Goal: Check status: Check status

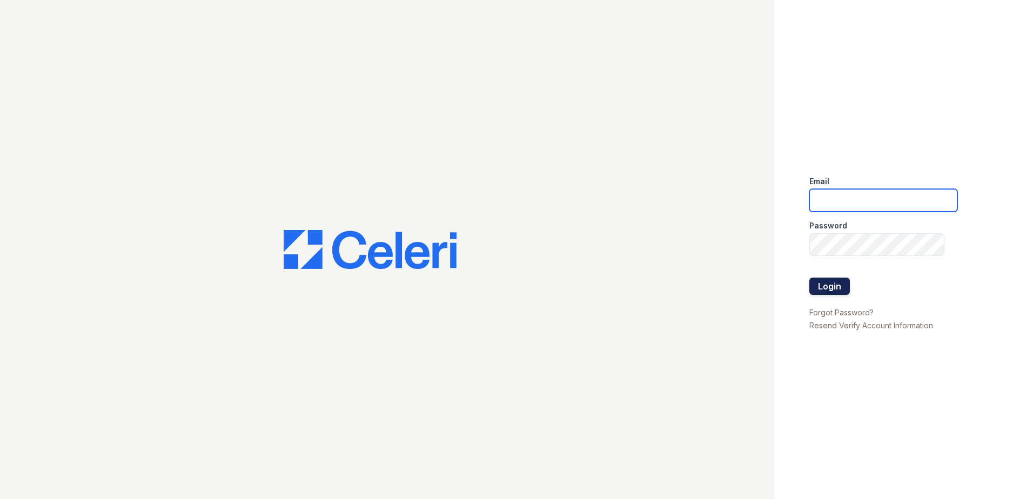
type input "[EMAIL_ADDRESS][DOMAIN_NAME]"
click at [835, 286] on button "Login" at bounding box center [829, 286] width 41 height 17
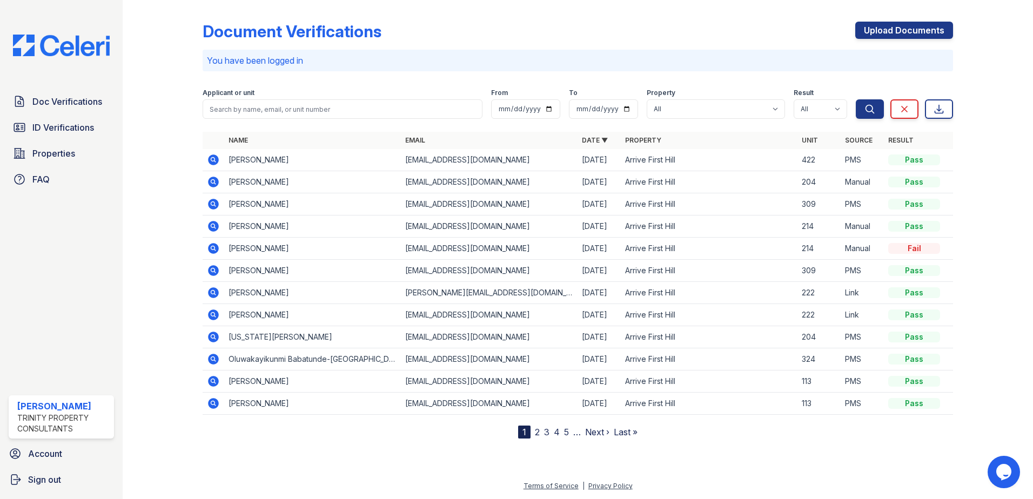
click at [214, 163] on icon at bounding box center [213, 160] width 11 height 11
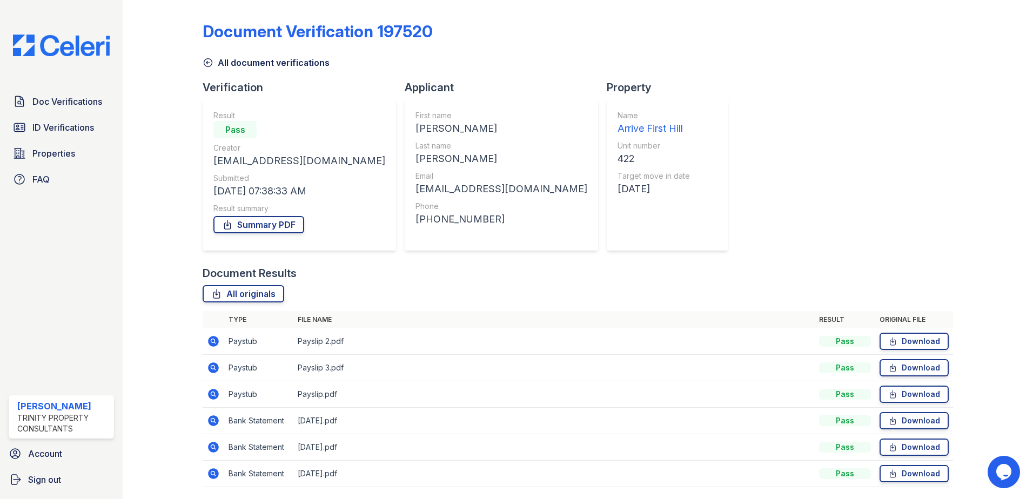
scroll to position [36, 0]
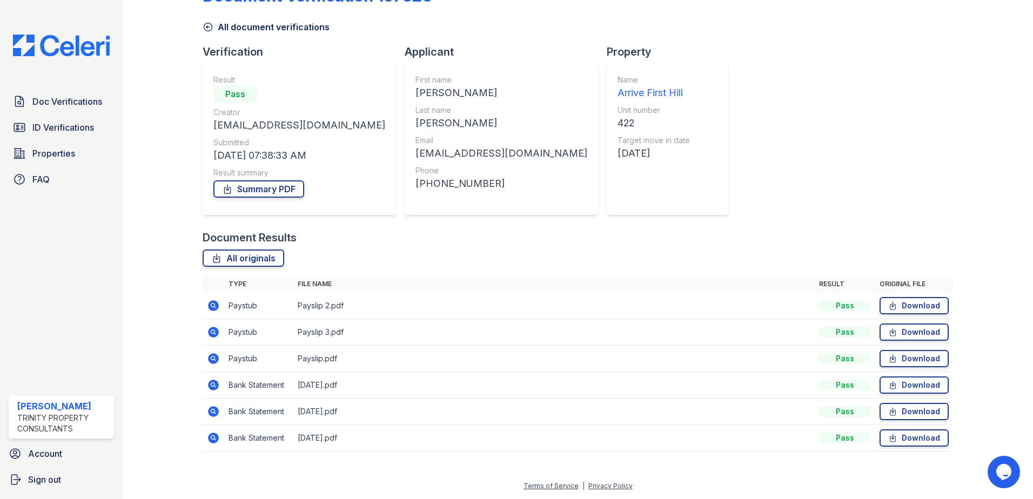
click at [210, 306] on icon at bounding box center [213, 305] width 11 height 11
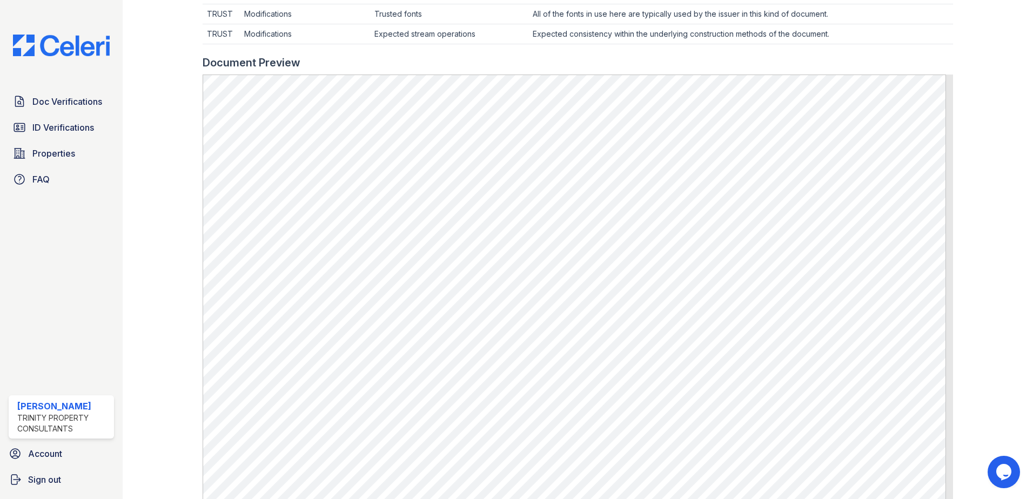
scroll to position [432, 0]
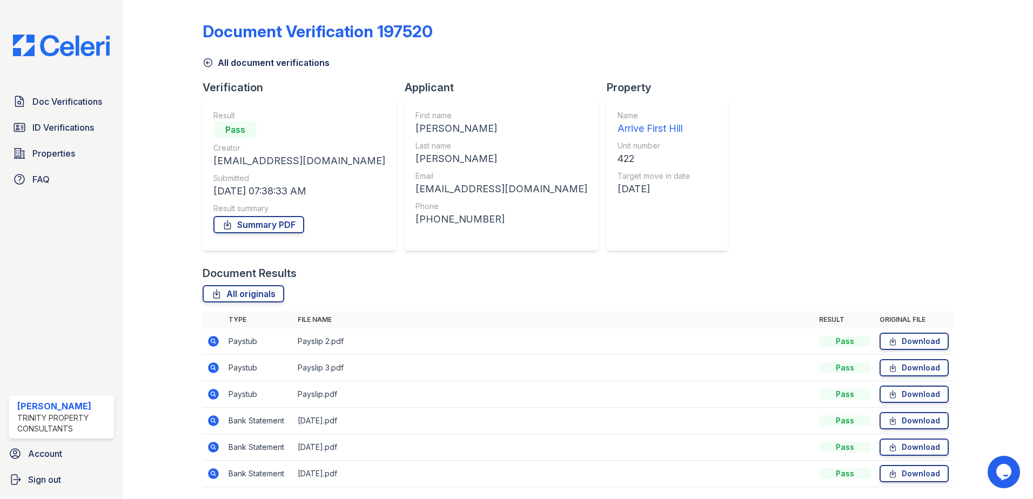
click at [214, 371] on icon at bounding box center [213, 368] width 11 height 11
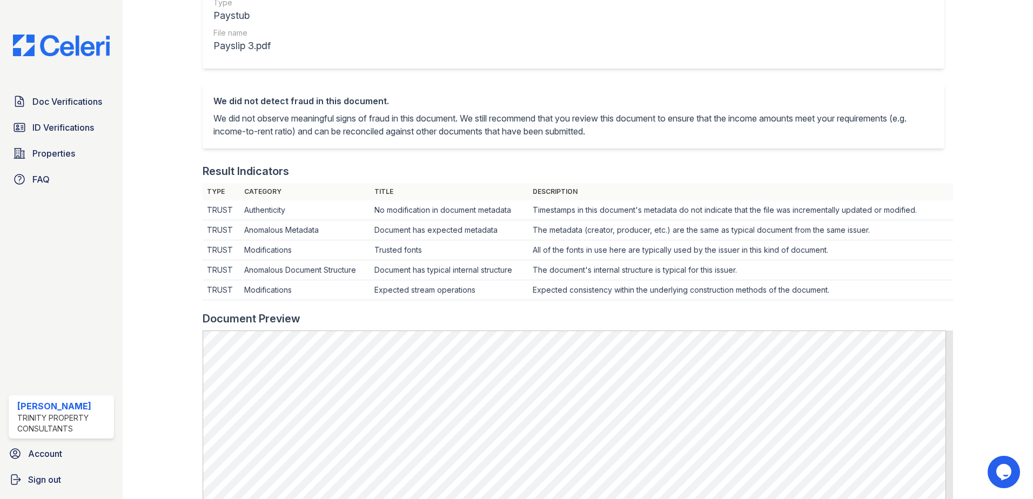
scroll to position [324, 0]
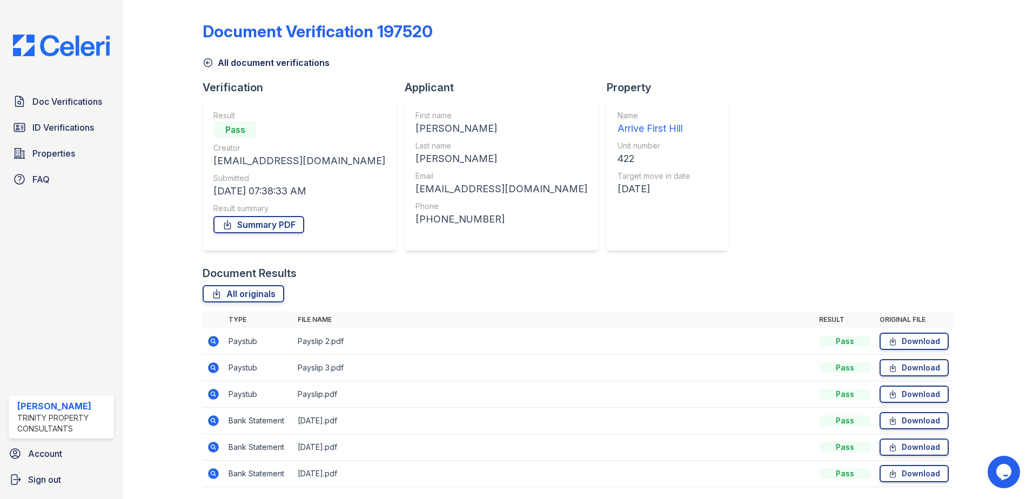
click at [208, 345] on icon at bounding box center [213, 341] width 13 height 13
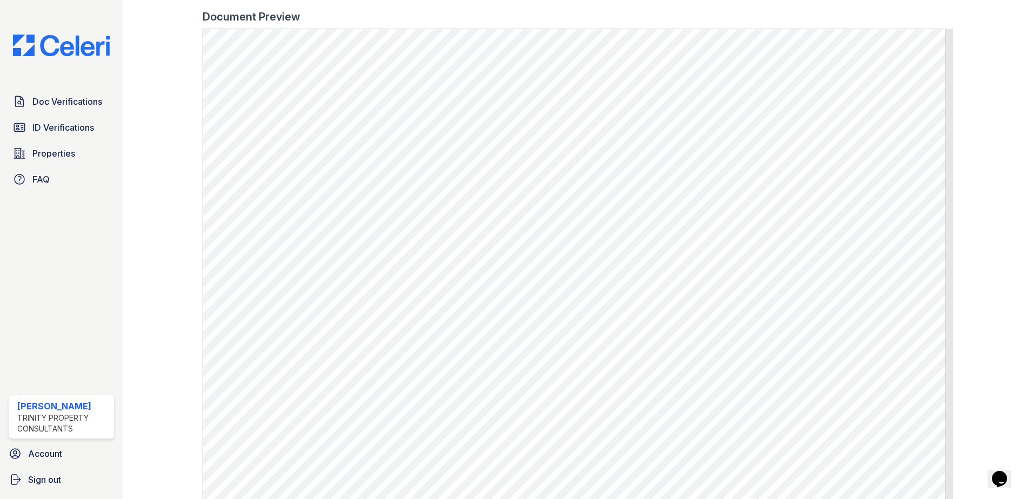
scroll to position [486, 0]
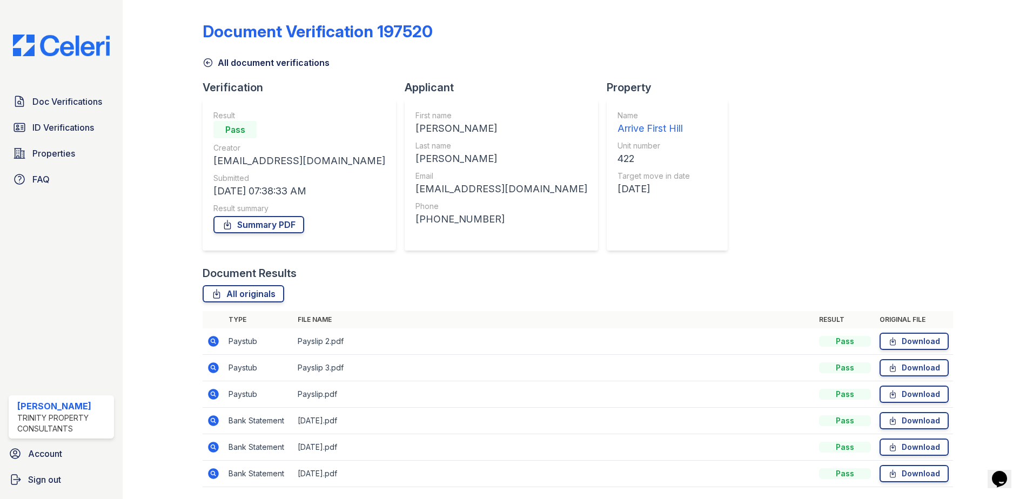
click at [213, 370] on icon at bounding box center [213, 368] width 11 height 11
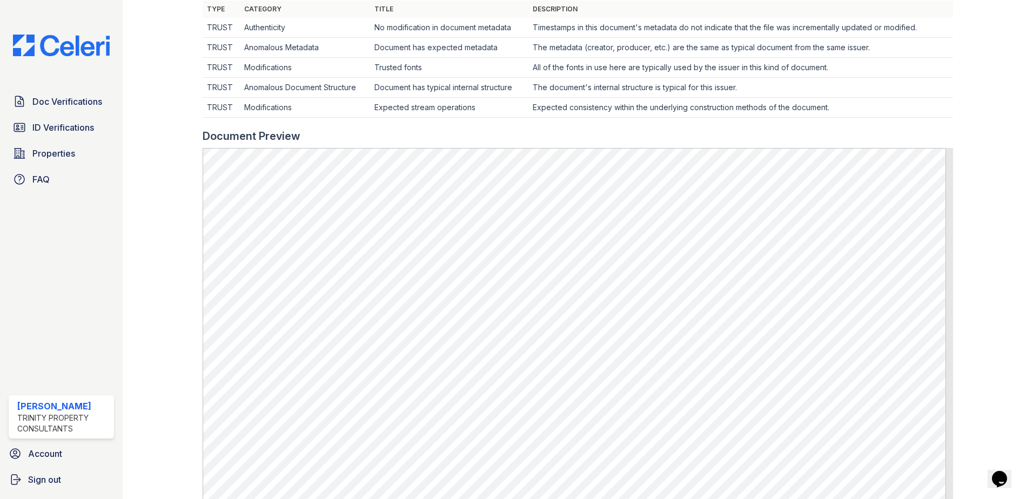
scroll to position [539, 0]
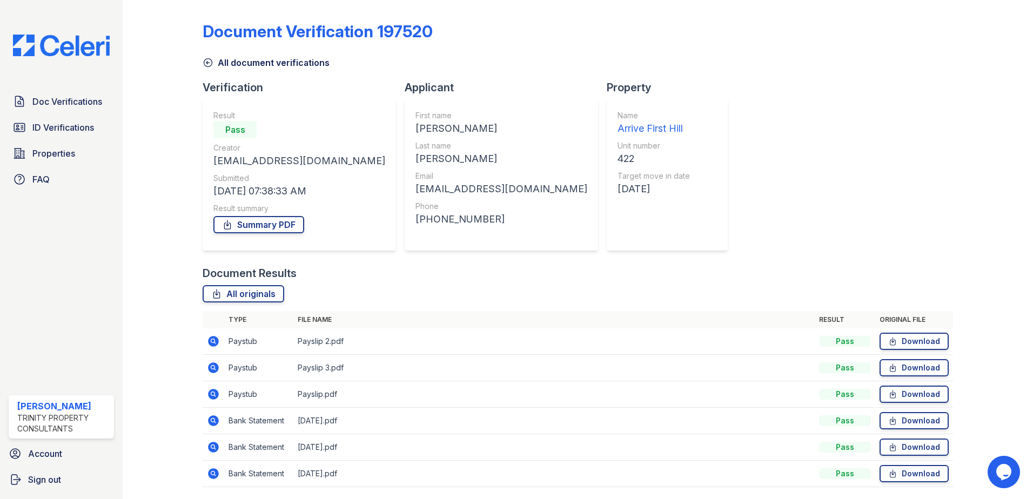
click at [213, 394] on icon at bounding box center [212, 393] width 3 height 3
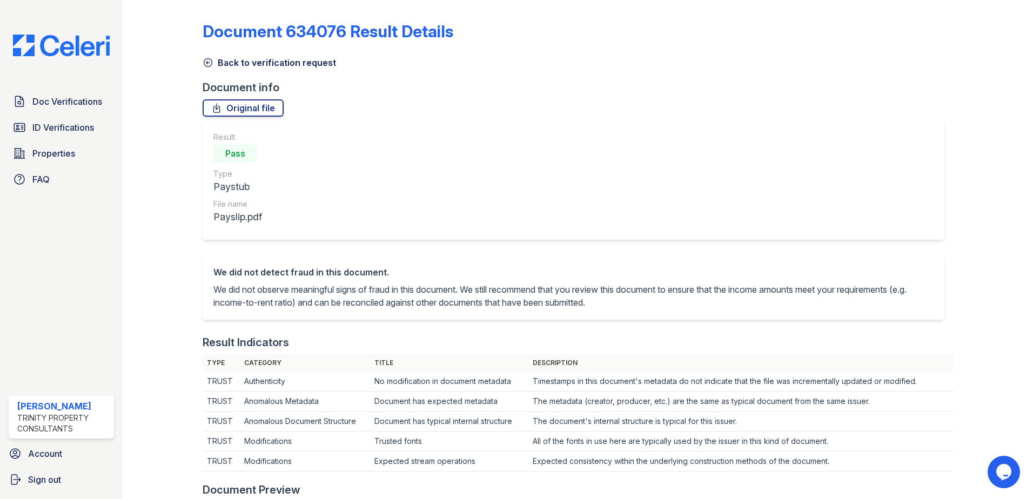
click at [209, 62] on icon at bounding box center [208, 62] width 11 height 11
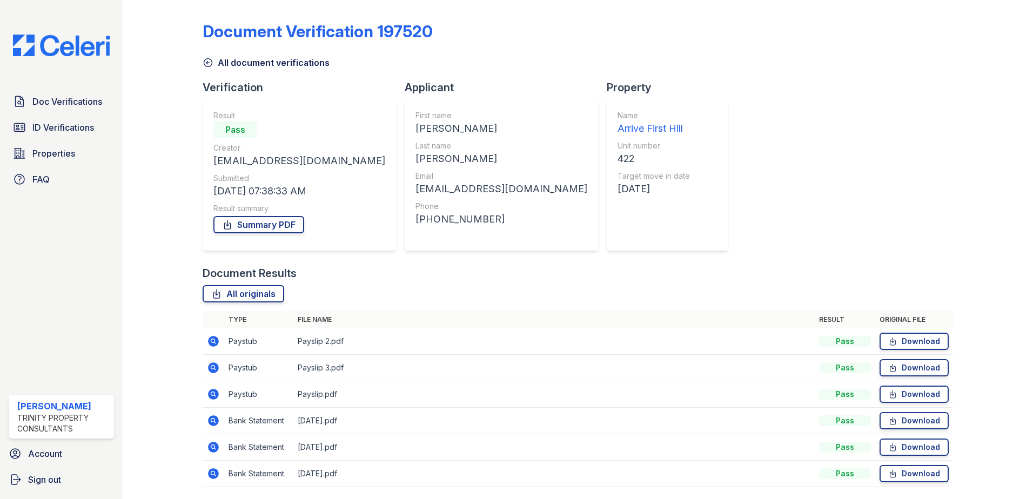
click at [215, 396] on icon at bounding box center [213, 394] width 13 height 13
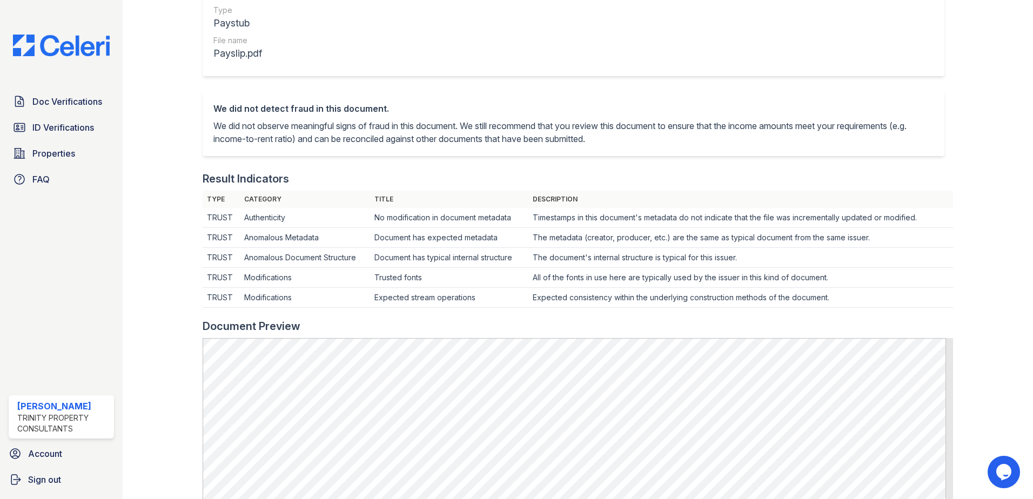
scroll to position [270, 0]
